Goal: Check status: Check status

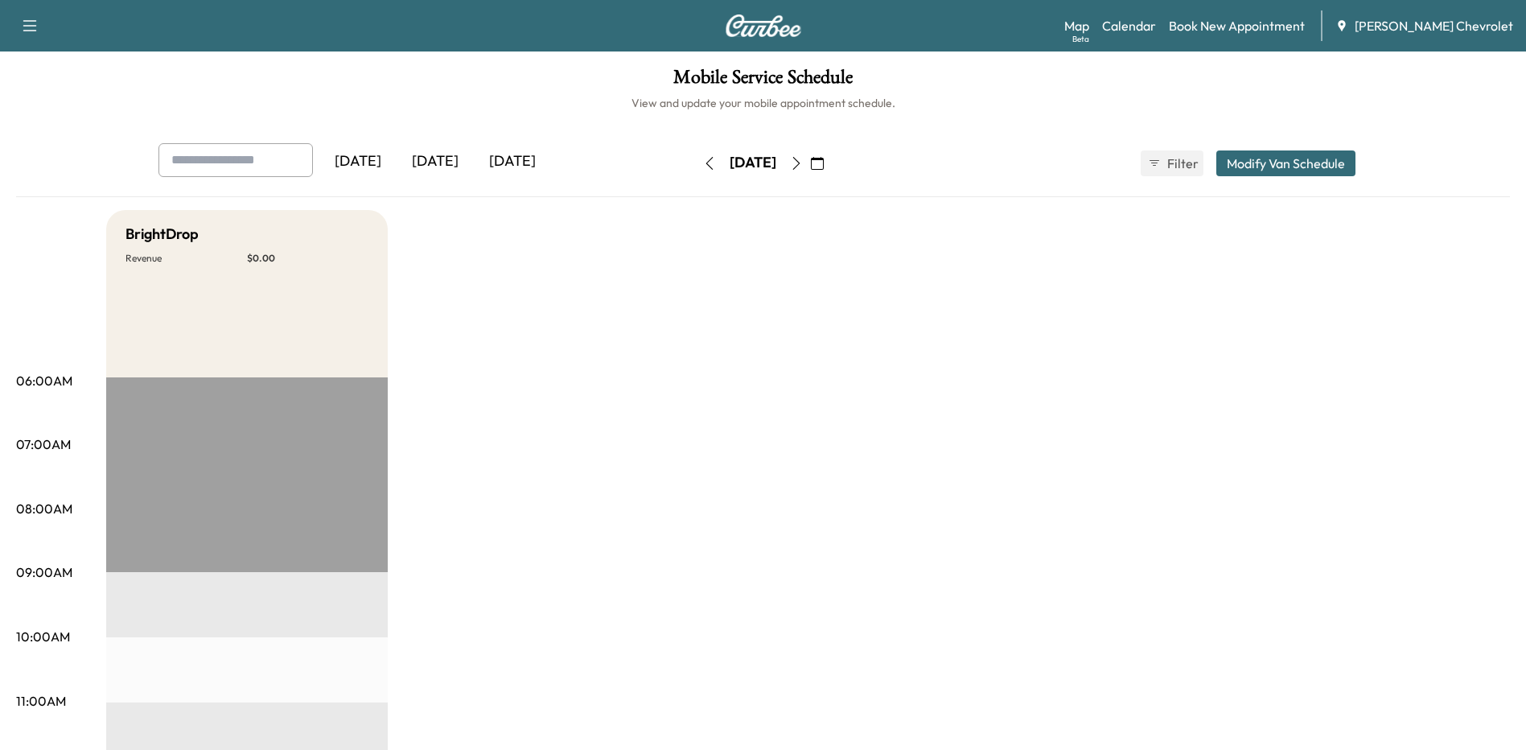
click at [446, 159] on div "[DATE]" at bounding box center [435, 161] width 77 height 37
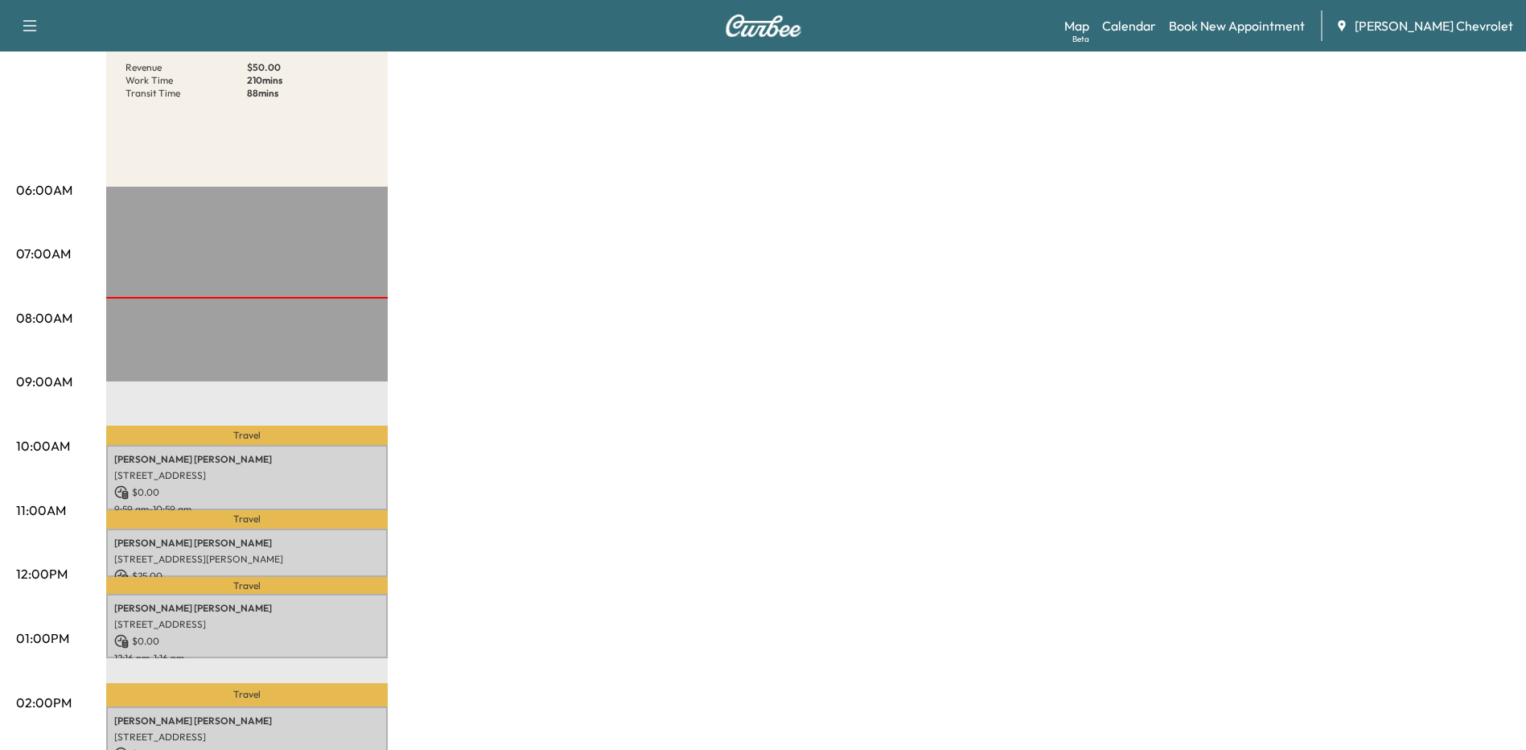
scroll to position [322, 0]
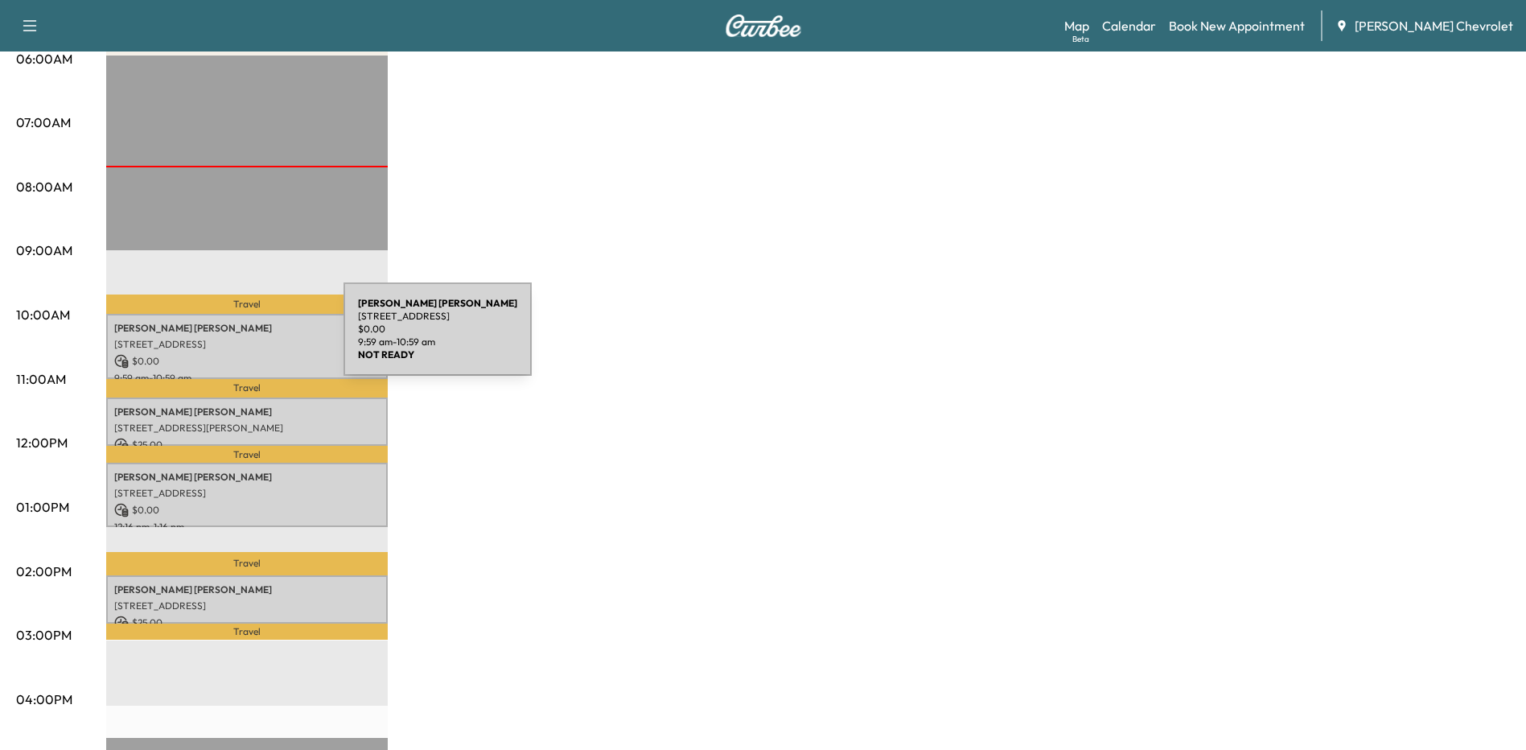
click at [223, 339] on p "[STREET_ADDRESS]" at bounding box center [246, 344] width 265 height 13
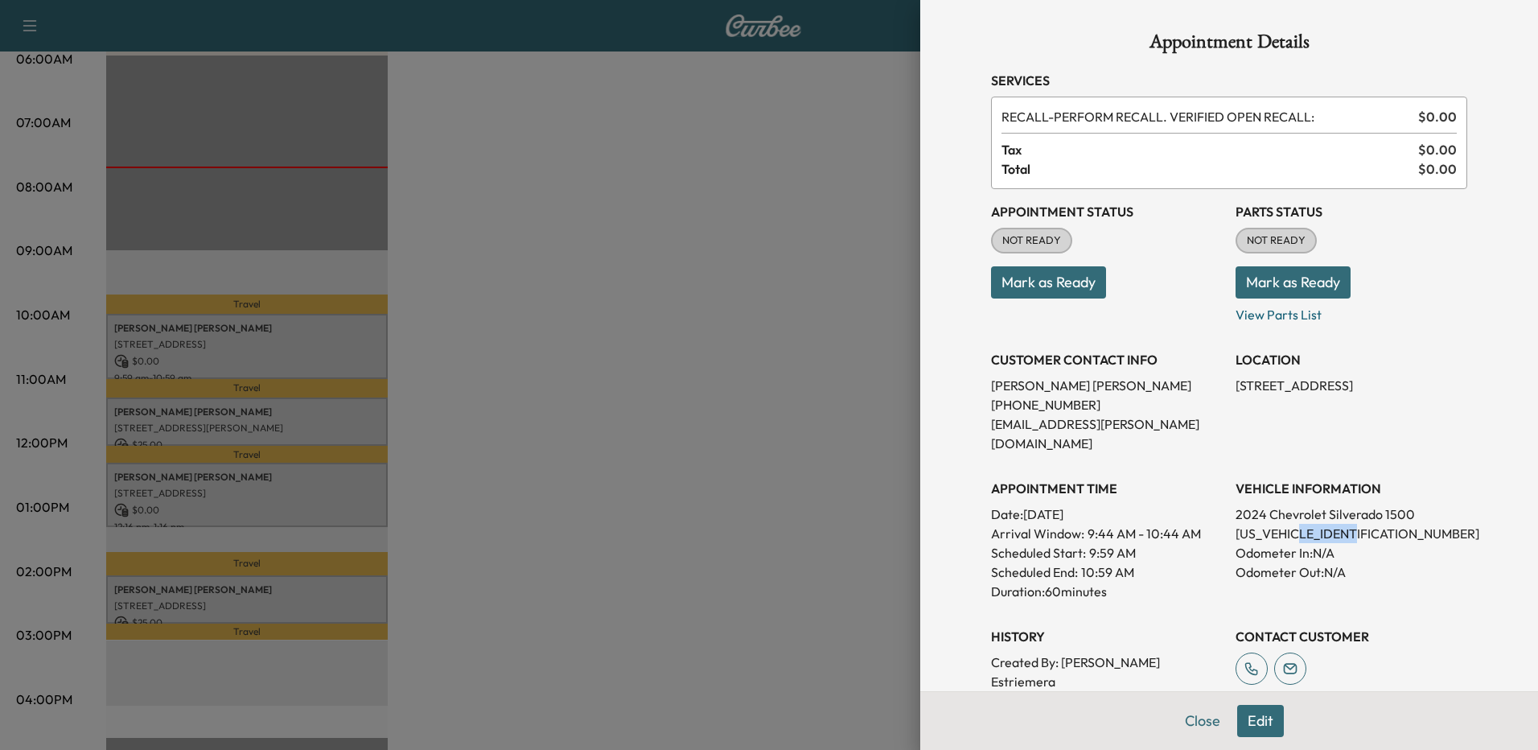
drag, startPoint x: 1357, startPoint y: 516, endPoint x: 1296, endPoint y: 514, distance: 60.3
click at [1296, 524] on p "[US_VEHICLE_IDENTIFICATION_NUMBER]" at bounding box center [1351, 533] width 232 height 19
drag, startPoint x: 1296, startPoint y: 514, endPoint x: 1318, endPoint y: 514, distance: 21.7
copy p "RZ280865"
click at [1191, 722] on button "Close" at bounding box center [1202, 721] width 56 height 32
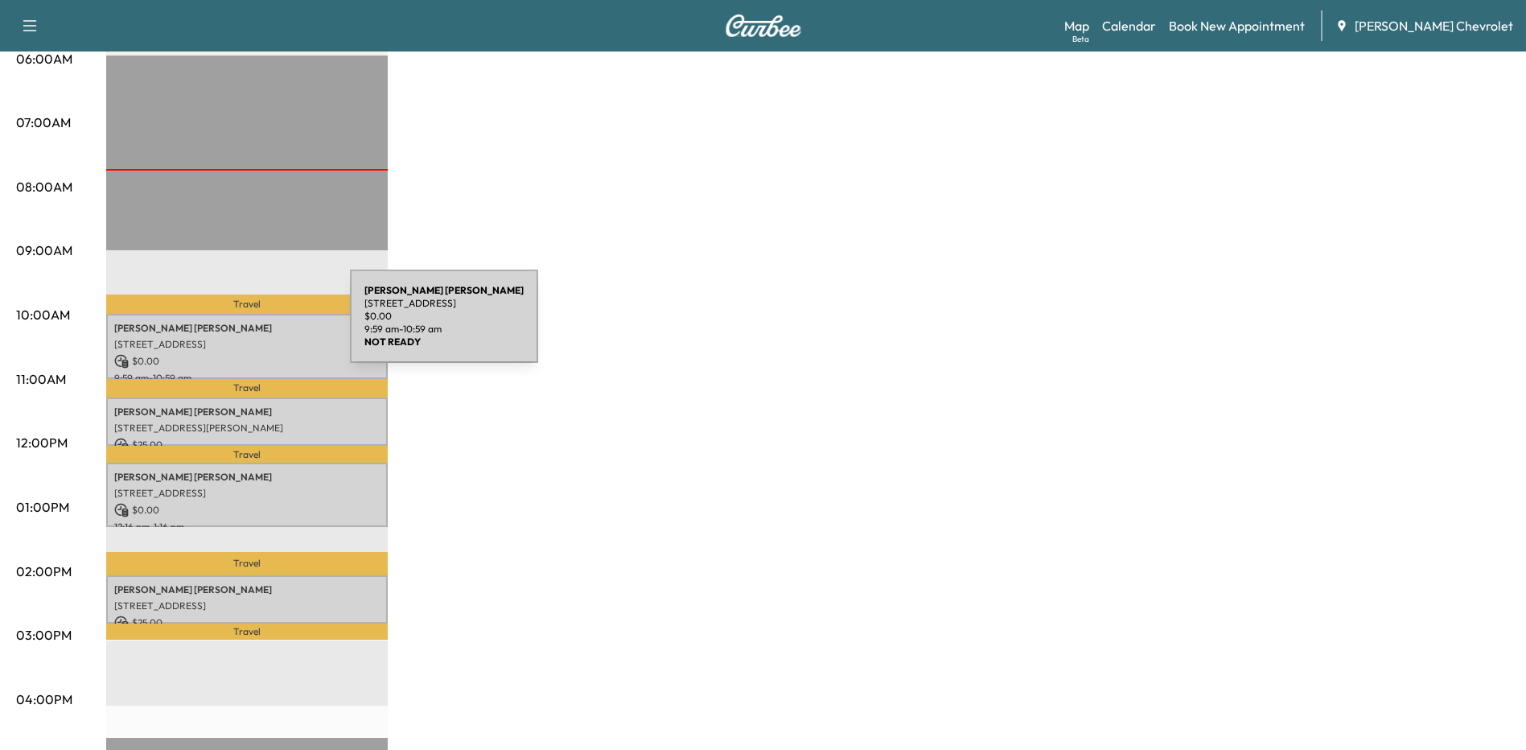
click at [233, 331] on p "[PERSON_NAME]" at bounding box center [246, 328] width 265 height 13
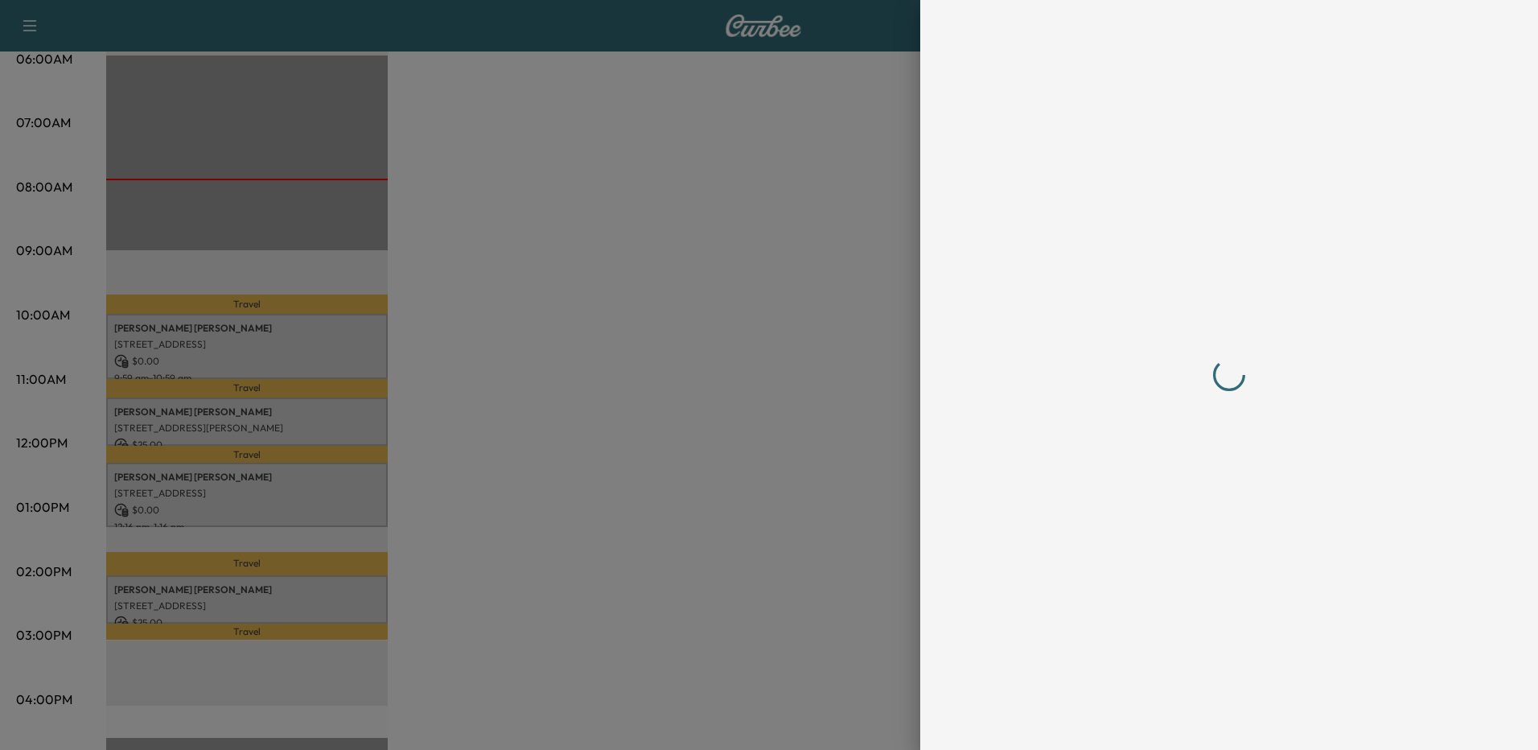
click at [1193, 716] on div at bounding box center [1229, 374] width 476 height 685
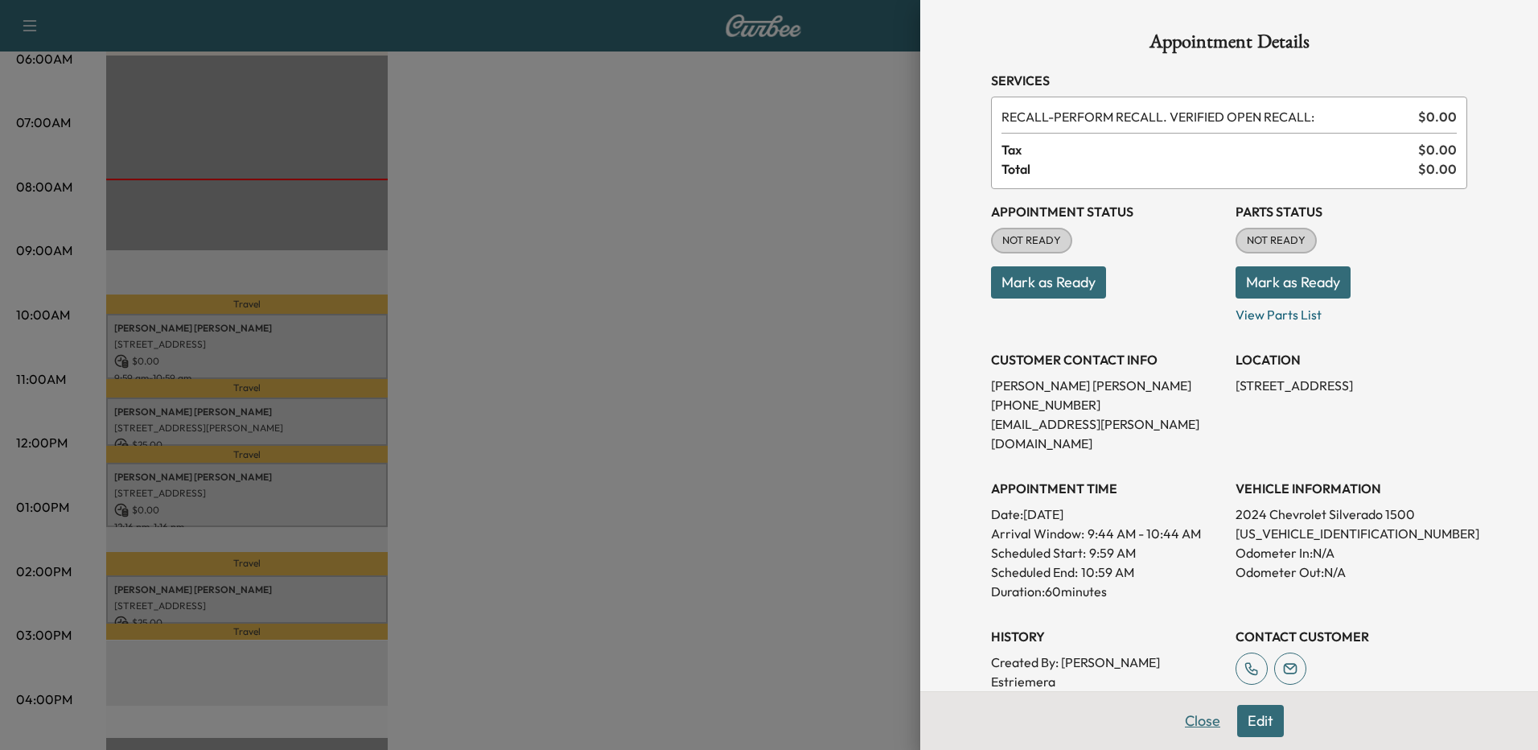
click at [1190, 717] on button "Close" at bounding box center [1202, 721] width 56 height 32
